Goal: Task Accomplishment & Management: Manage account settings

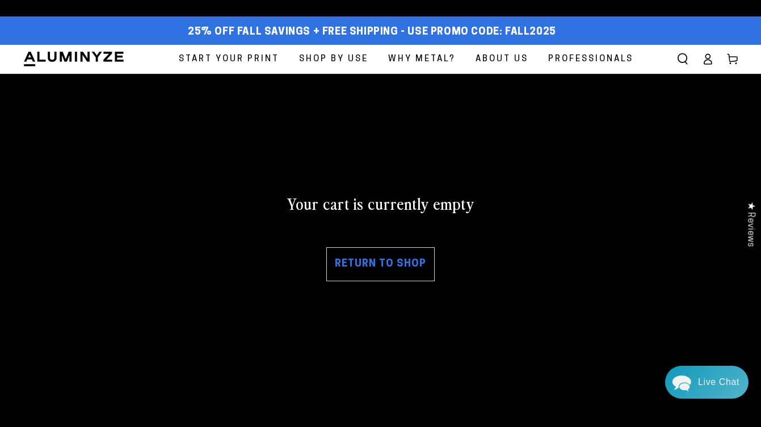
click at [373, 265] on link "Return to shop" at bounding box center [380, 264] width 108 height 34
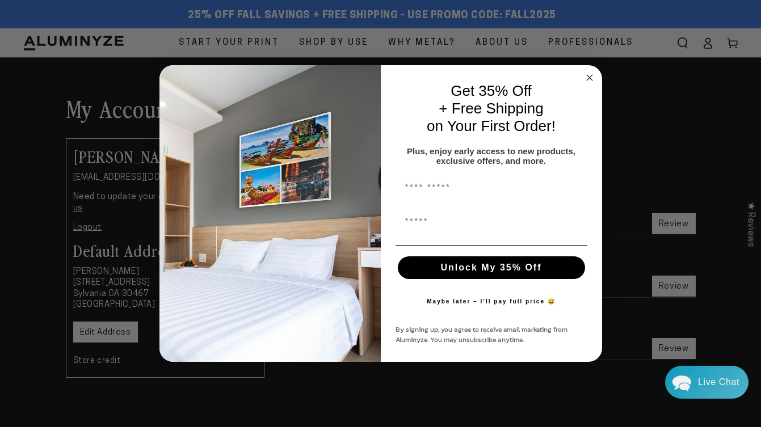
click at [587, 71] on circle "Close dialog" at bounding box center [588, 77] width 13 height 13
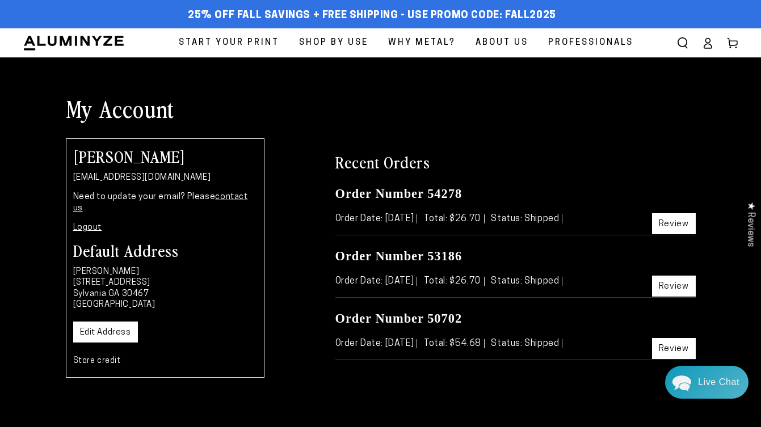
click at [689, 221] on link "Review" at bounding box center [674, 223] width 44 height 21
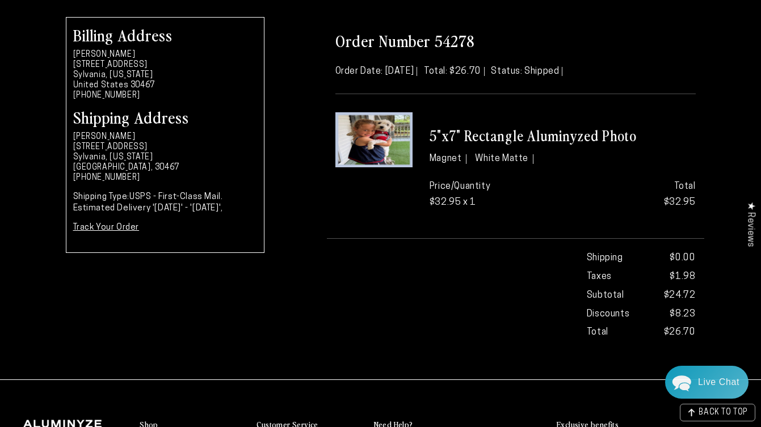
scroll to position [125, 0]
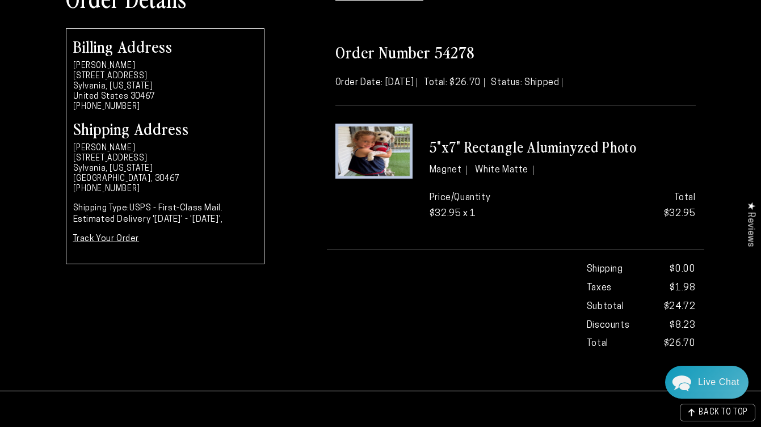
click at [394, 164] on img at bounding box center [373, 151] width 77 height 55
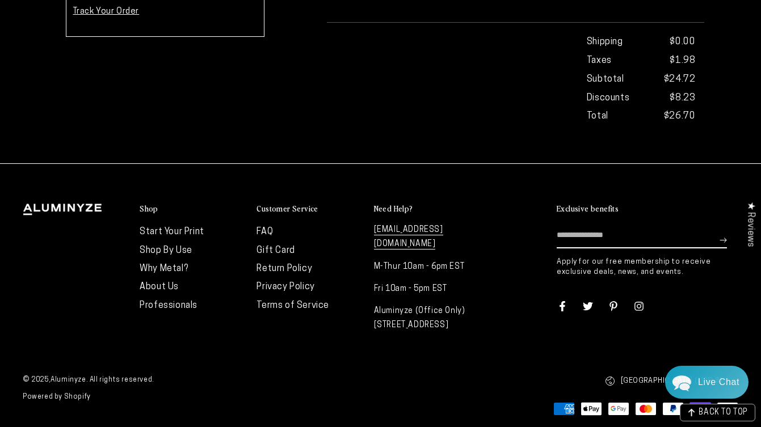
scroll to position [353, 0]
click at [273, 264] on link "Return Policy" at bounding box center [284, 268] width 56 height 9
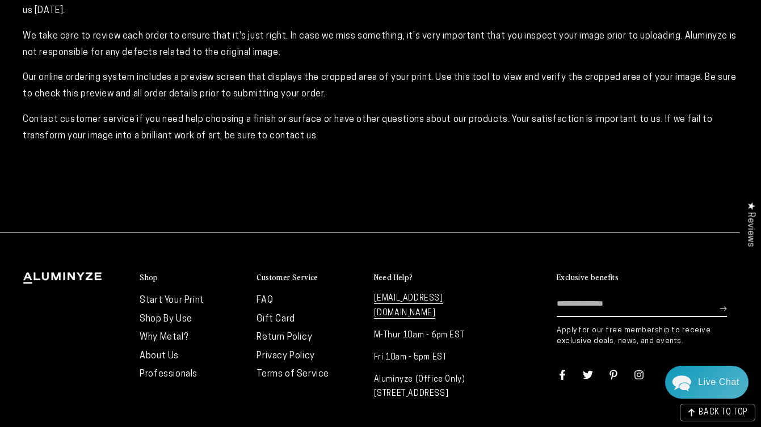
scroll to position [321, 0]
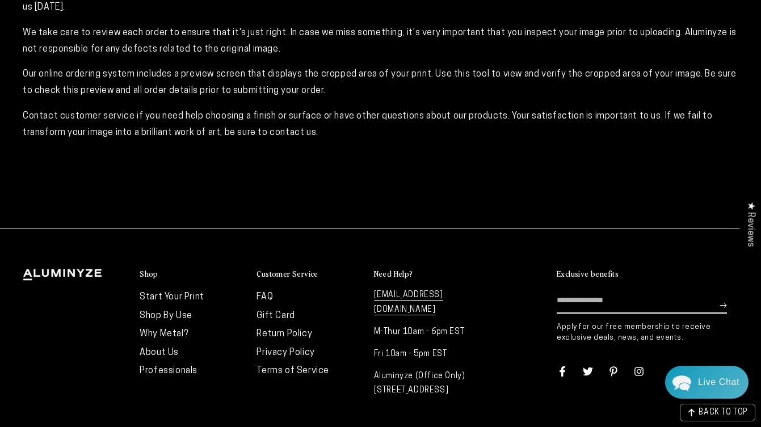
click at [404, 291] on link "[EMAIL_ADDRESS][DOMAIN_NAME]" at bounding box center [408, 303] width 69 height 24
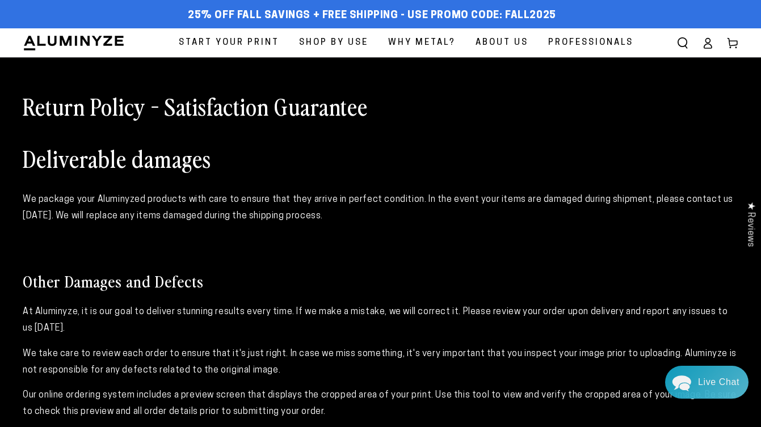
scroll to position [0, 0]
click at [704, 47] on icon at bounding box center [707, 42] width 11 height 11
